Goal: Information Seeking & Learning: Learn about a topic

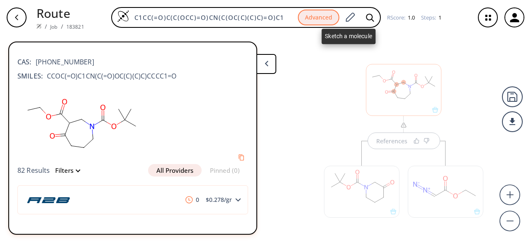
click at [347, 18] on icon at bounding box center [350, 16] width 9 height 9
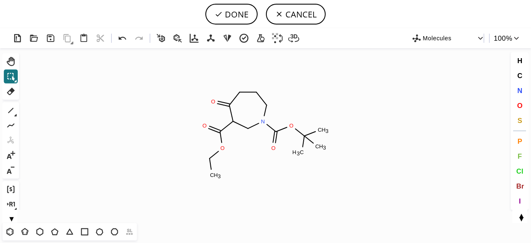
scroll to position [4, 0]
click at [288, 12] on button "CANCEL" at bounding box center [296, 14] width 60 height 21
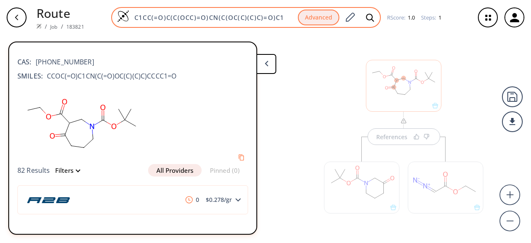
drag, startPoint x: 132, startPoint y: 17, endPoint x: 289, endPoint y: 18, distance: 157.3
click at [289, 18] on input "C1CC(=O)C(C(OCC)=O)CN(C(OC(C)(C)C)=O)C1" at bounding box center [213, 17] width 168 height 8
paste input "N[C@H]1CN(C(OCC2=CC=CC=C2)=O)[C@@H](C)C"
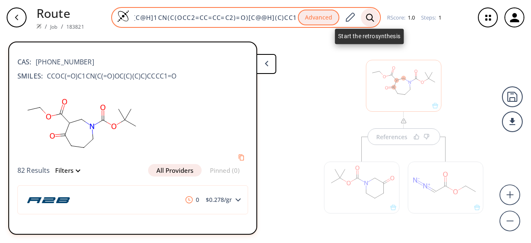
type input "N[C@H]1CN(C(OCC2=CC=CC=C2)=O)[C@@H](C)CC1"
click at [368, 15] on icon at bounding box center [370, 17] width 8 height 9
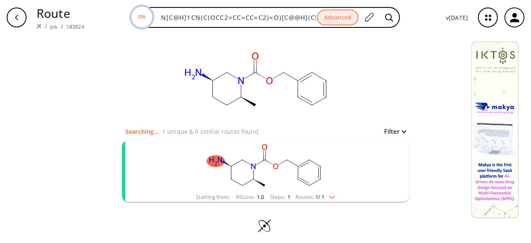
click at [345, 178] on rect "clusters" at bounding box center [266, 166] width 216 height 52
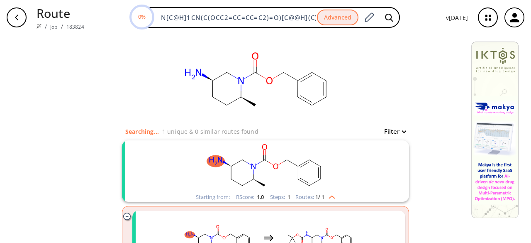
scroll to position [41, 0]
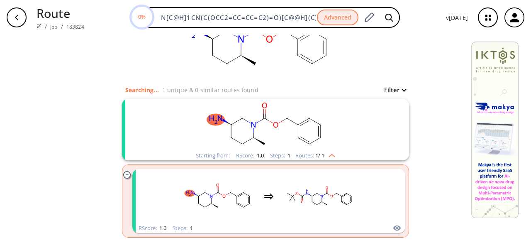
click at [338, 135] on rect "clusters" at bounding box center [266, 125] width 216 height 52
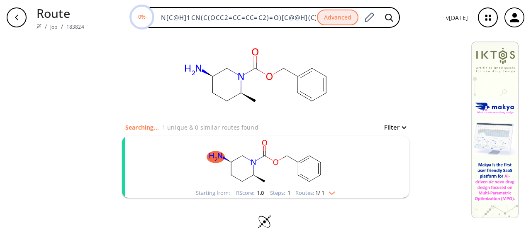
click at [333, 159] on rect "clusters" at bounding box center [266, 162] width 216 height 52
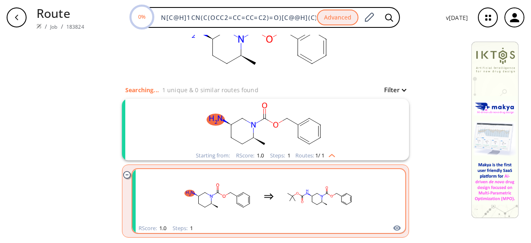
click at [319, 193] on rect "clusters" at bounding box center [319, 196] width 75 height 52
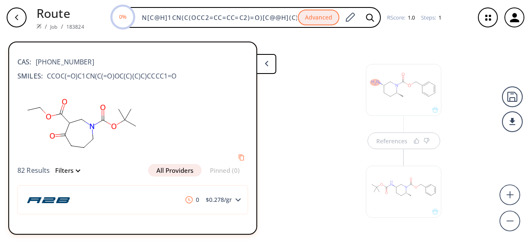
click at [387, 146] on div at bounding box center [404, 187] width 84 height 93
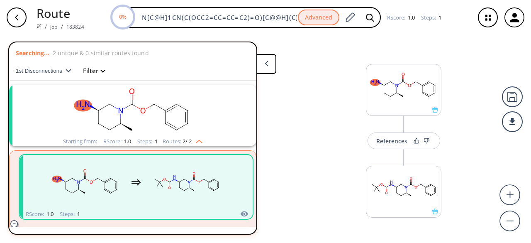
scroll to position [19, 0]
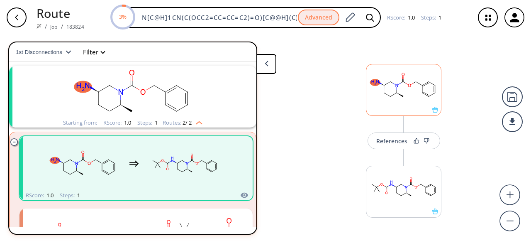
click at [398, 103] on rect at bounding box center [403, 85] width 75 height 42
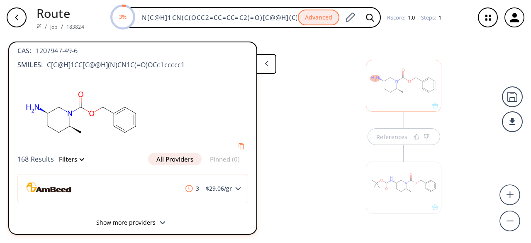
scroll to position [17, 0]
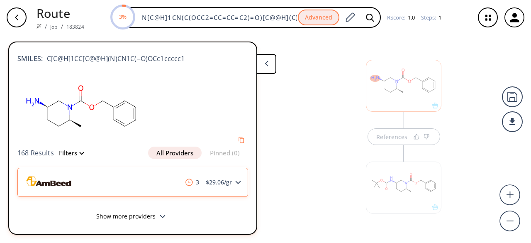
click at [236, 183] on polygon at bounding box center [238, 181] width 5 height 3
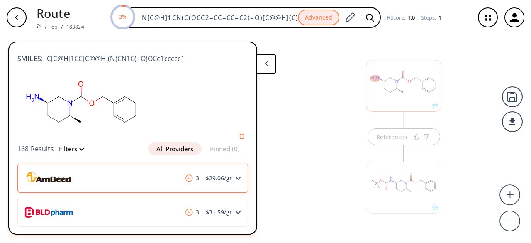
scroll to position [100, 0]
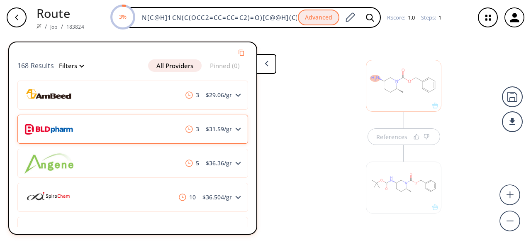
click at [135, 119] on div "3 $ 31.59 /gr" at bounding box center [132, 129] width 231 height 29
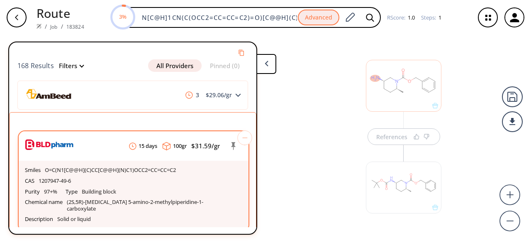
click at [134, 179] on div "CAS 1207947-49-6" at bounding box center [133, 181] width 217 height 11
